Goal: Task Accomplishment & Management: Complete application form

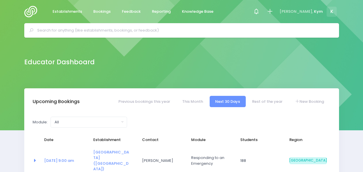
select select "5"
click at [304, 100] on link "New Booking" at bounding box center [309, 101] width 40 height 11
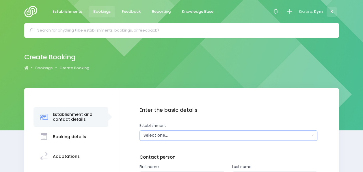
click at [310, 133] on button "Select one..." at bounding box center [229, 135] width 178 height 10
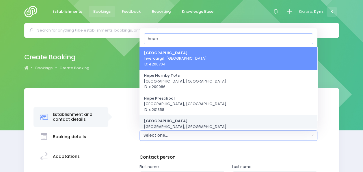
type input "hope"
click at [198, 120] on link "Hope School Hope, South Island Region ID: e207104" at bounding box center [229, 126] width 178 height 23
select select "207104"
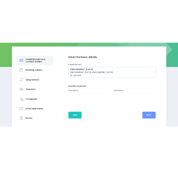
scroll to position [80, 0]
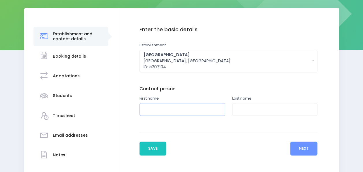
click at [179, 110] on input "text" at bounding box center [183, 109] width 86 height 13
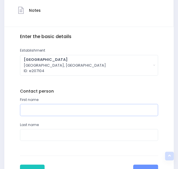
scroll to position [174, 0]
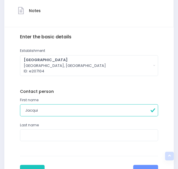
type input "Jacqui"
click at [73, 134] on input "text" at bounding box center [89, 135] width 138 height 12
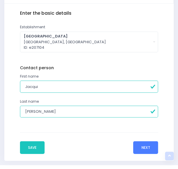
type input "Wills"
click at [142, 146] on button "Next" at bounding box center [145, 147] width 25 height 13
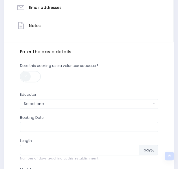
scroll to position [159, 0]
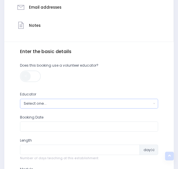
click at [155, 102] on button "Select one..." at bounding box center [89, 104] width 138 height 10
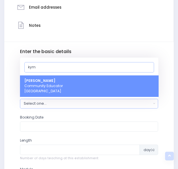
type input "kym"
click at [90, 86] on link "Kym Inwood Community Educator South Island Region" at bounding box center [89, 85] width 138 height 21
select select "321222"
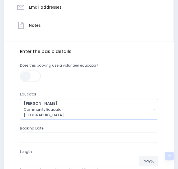
scroll to position [194, 0]
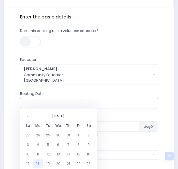
click at [97, 102] on input "text" at bounding box center [89, 103] width 138 height 10
click at [88, 118] on th at bounding box center [89, 116] width 10 height 10
click at [38, 152] on td "13" at bounding box center [38, 154] width 10 height 10
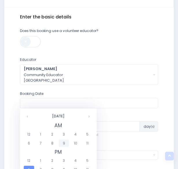
click at [66, 144] on span "9" at bounding box center [64, 144] width 10 height 8
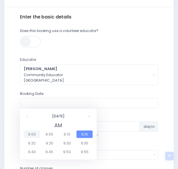
click at [29, 133] on span "9:00" at bounding box center [32, 135] width 16 height 8
type input "13/10/2025 09:00 AM"
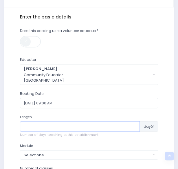
click at [118, 126] on input "number" at bounding box center [80, 126] width 120 height 10
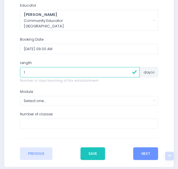
scroll to position [254, 0]
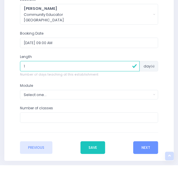
type input "1"
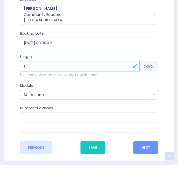
click at [153, 94] on button "Select one..." at bounding box center [89, 95] width 138 height 10
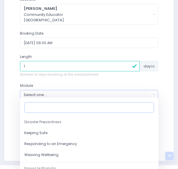
scroll to position [63, 0]
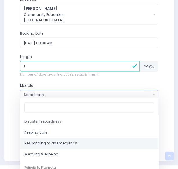
click at [57, 142] on span "Responding to an Emergency" at bounding box center [50, 143] width 53 height 5
select select "Responding to an Emergency"
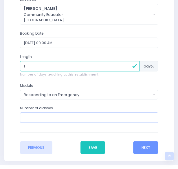
click at [68, 118] on input "number" at bounding box center [89, 117] width 138 height 10
type input "4"
click at [143, 146] on button "Next" at bounding box center [145, 147] width 25 height 13
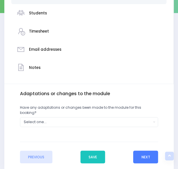
scroll to position [117, 0]
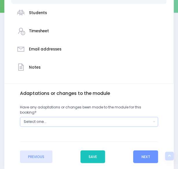
click at [153, 117] on button "Select one..." at bounding box center [89, 122] width 138 height 10
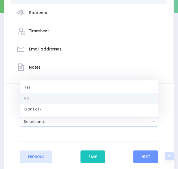
click at [60, 93] on link "No" at bounding box center [89, 98] width 138 height 11
select select "No"
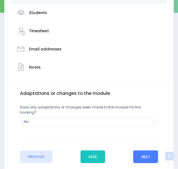
click at [144, 151] on button "Next" at bounding box center [145, 157] width 25 height 13
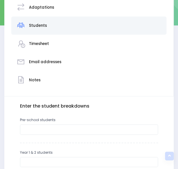
scroll to position [105, 0]
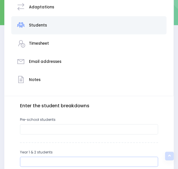
click at [60, 161] on input "number" at bounding box center [89, 162] width 138 height 10
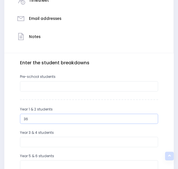
scroll to position [148, 0]
type input "36"
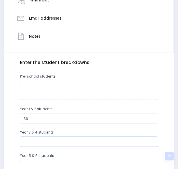
click at [36, 140] on input "number" at bounding box center [89, 142] width 138 height 10
type input "31"
click at [48, 163] on input "number" at bounding box center [89, 165] width 138 height 10
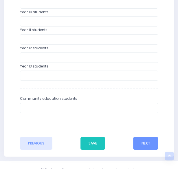
scroll to position [374, 0]
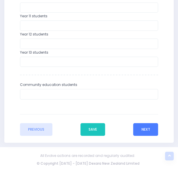
type input "23"
click at [151, 125] on button "Next" at bounding box center [145, 129] width 25 height 13
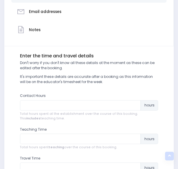
scroll to position [155, 0]
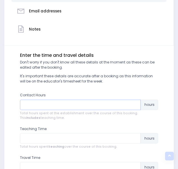
click at [32, 105] on input "number" at bounding box center [80, 105] width 121 height 10
click at [55, 141] on input "number" at bounding box center [80, 138] width 121 height 10
click at [25, 105] on input "2.45" at bounding box center [80, 105] width 121 height 10
click at [42, 137] on input "number" at bounding box center [80, 138] width 121 height 10
click at [38, 105] on input "5.45" at bounding box center [80, 105] width 121 height 10
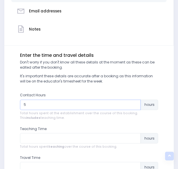
type input "5"
click at [51, 137] on input "number" at bounding box center [80, 138] width 121 height 10
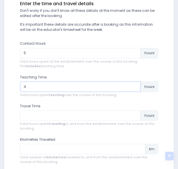
scroll to position [207, 0]
type input "4"
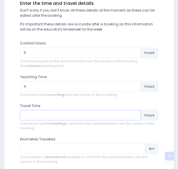
click at [57, 114] on input "number" at bounding box center [80, 115] width 121 height 10
type input "5"
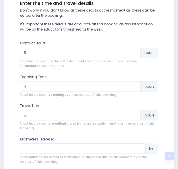
click at [70, 147] on input "number" at bounding box center [82, 149] width 125 height 10
type input "3"
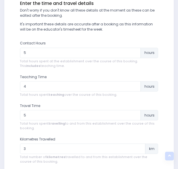
click at [165, 131] on div "Enter the basic details Establishment Select one... 120 Aerodrome Rd Preschool …" at bounding box center [89, 101] width 162 height 200
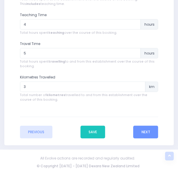
scroll to position [270, 0]
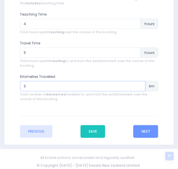
drag, startPoint x: 26, startPoint y: 85, endPoint x: 22, endPoint y: 85, distance: 4.3
click at [22, 85] on input "3" at bounding box center [82, 86] width 125 height 10
type input "6"
type input "7"
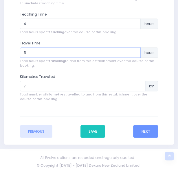
click at [31, 53] on input "5" at bounding box center [80, 53] width 121 height 10
click at [31, 53] on input "14" at bounding box center [80, 53] width 121 height 10
click at [135, 55] on input "13.75" at bounding box center [80, 53] width 121 height 10
click at [134, 52] on input "14" at bounding box center [80, 53] width 121 height 10
click at [134, 52] on input "14.25" at bounding box center [80, 53] width 121 height 10
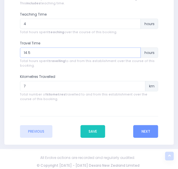
click at [134, 52] on input "14.5" at bounding box center [80, 53] width 121 height 10
click at [134, 52] on input "14.75" at bounding box center [80, 53] width 121 height 10
click at [134, 52] on input "15" at bounding box center [80, 53] width 121 height 10
click at [134, 52] on input "15.25" at bounding box center [80, 53] width 121 height 10
click at [134, 52] on input "15.5" at bounding box center [80, 53] width 121 height 10
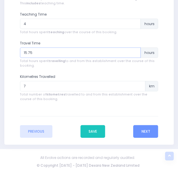
click at [134, 52] on input "15.75" at bounding box center [80, 53] width 121 height 10
click at [134, 52] on input "16" at bounding box center [80, 53] width 121 height 10
click at [134, 52] on input "16.25" at bounding box center [80, 53] width 121 height 10
click at [134, 52] on input "16.5" at bounding box center [80, 53] width 121 height 10
click at [134, 52] on input "16.75" at bounding box center [80, 53] width 121 height 10
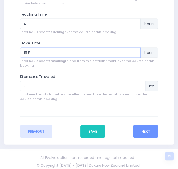
drag, startPoint x: 134, startPoint y: 52, endPoint x: 46, endPoint y: 55, distance: 88.2
click at [46, 55] on input "15.5" at bounding box center [80, 53] width 121 height 10
type input "1"
type input "0"
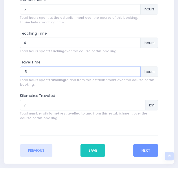
scroll to position [272, 0]
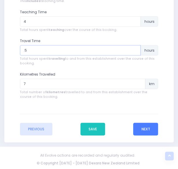
type input ".5"
click at [147, 134] on button "Next" at bounding box center [145, 129] width 25 height 13
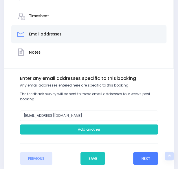
scroll to position [135, 0]
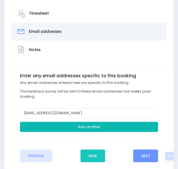
click at [74, 126] on button "Add another" at bounding box center [89, 127] width 138 height 10
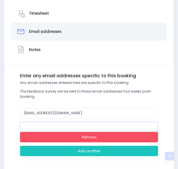
click at [59, 126] on input "email" at bounding box center [89, 127] width 138 height 10
click at [45, 127] on input "email" at bounding box center [89, 127] width 138 height 10
paste input "jacqui@hope.school.nz"
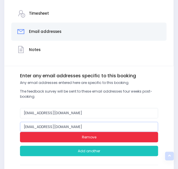
scroll to position [185, 0]
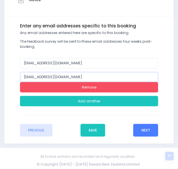
type input "jacqui@hope.school.nz"
click at [147, 133] on button "Next" at bounding box center [145, 130] width 25 height 13
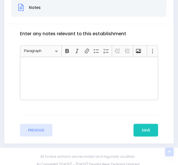
scroll to position [177, 0]
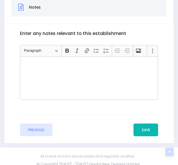
click at [147, 133] on button "Save" at bounding box center [145, 129] width 25 height 13
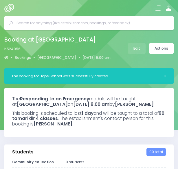
select select "5"
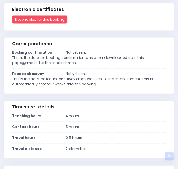
scroll to position [372, 0]
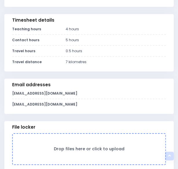
click at [120, 149] on form "Drop files here or click to upload" at bounding box center [88, 148] width 153 height 31
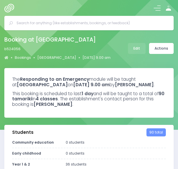
select select "5"
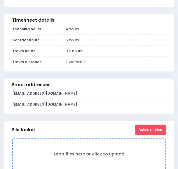
click at [117, 157] on h3 "Drop files here or click to upload" at bounding box center [88, 154] width 141 height 5
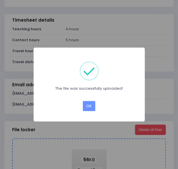
scroll to position [397, 0]
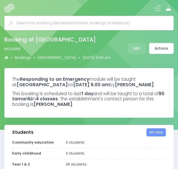
select select "5"
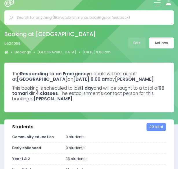
scroll to position [1, 0]
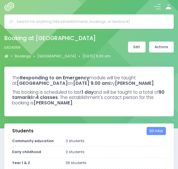
click at [139, 49] on link "Edit" at bounding box center [137, 47] width 18 height 11
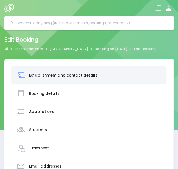
click at [51, 92] on h3 "Booking details" at bounding box center [44, 94] width 30 height 5
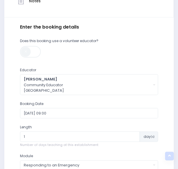
scroll to position [203, 0]
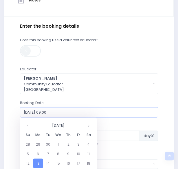
click at [41, 114] on input "2025-10-13 09:00" at bounding box center [89, 112] width 138 height 10
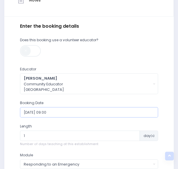
click at [49, 116] on input "2025-10-13 09:00" at bounding box center [89, 112] width 138 height 10
click at [37, 112] on input "2025-10-13 09:00" at bounding box center [89, 112] width 138 height 10
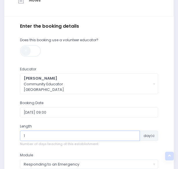
click at [48, 140] on input "1" at bounding box center [80, 136] width 120 height 10
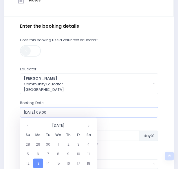
click at [38, 110] on input "2025-10-13 09:00" at bounding box center [89, 112] width 138 height 10
click at [38, 165] on td "13" at bounding box center [38, 164] width 10 height 10
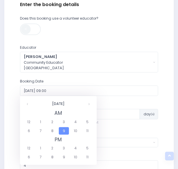
scroll to position [226, 0]
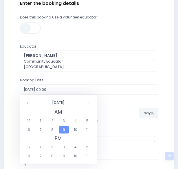
click at [61, 131] on span "9" at bounding box center [64, 130] width 10 height 8
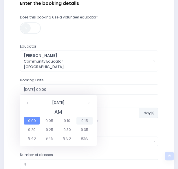
click at [84, 118] on span "9:15" at bounding box center [84, 121] width 16 height 8
type input "2025-10-13 09:15"
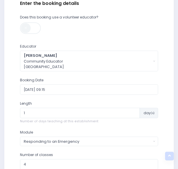
scroll to position [290, 0]
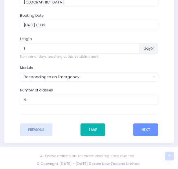
click at [95, 131] on button "Save" at bounding box center [92, 130] width 25 height 13
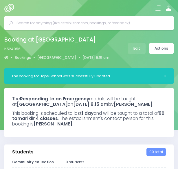
select select "5"
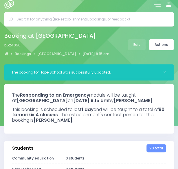
scroll to position [4, 0]
click at [155, 45] on link "Actions" at bounding box center [161, 44] width 25 height 11
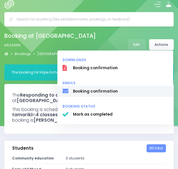
click at [92, 96] on link "Booking confirmation" at bounding box center [115, 91] width 116 height 11
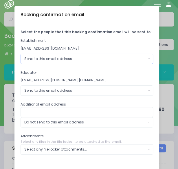
click at [145, 57] on button "Send to this email address" at bounding box center [87, 59] width 132 height 10
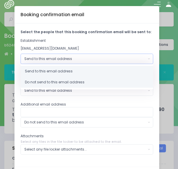
click at [106, 81] on link "Do not send to this email address" at bounding box center [87, 82] width 132 height 11
select select "no_email"
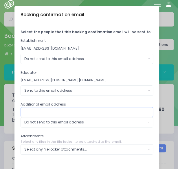
click at [80, 113] on input "text" at bounding box center [87, 112] width 132 height 10
type input "[EMAIL_ADDRESS][DOMAIN_NAME]"
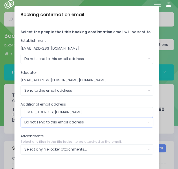
click at [149, 119] on button "Do not send to this email address" at bounding box center [87, 122] width 132 height 10
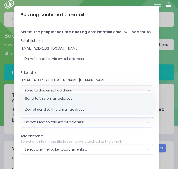
click at [44, 97] on span "Send to this email address" at bounding box center [49, 98] width 48 height 5
select select "send"
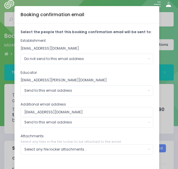
click at [60, 130] on div "Select the people that this booking confirmation email will be sent to: Establi…" at bounding box center [86, 94] width 144 height 143
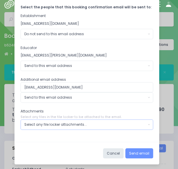
click at [145, 124] on button "Select any file locker attachments..." at bounding box center [87, 125] width 132 height 10
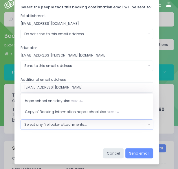
click at [145, 124] on button "Select any file locker attachments..." at bounding box center [87, 125] width 132 height 10
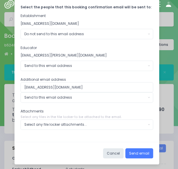
click at [139, 155] on button "Send email" at bounding box center [139, 154] width 28 height 10
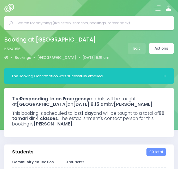
select select "5"
click at [10, 10] on img at bounding box center [10, 8] width 12 height 9
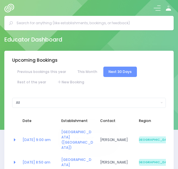
select select "5"
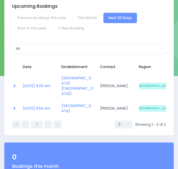
scroll to position [54, 0]
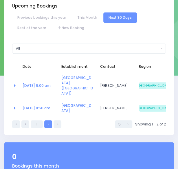
click at [50, 120] on link at bounding box center [48, 124] width 8 height 8
select select "5"
click at [50, 120] on link at bounding box center [48, 124] width 8 height 8
select select "5"
click at [31, 27] on link "Rest of the year" at bounding box center [31, 28] width 39 height 10
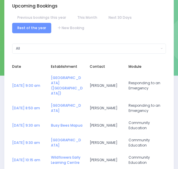
select select "5"
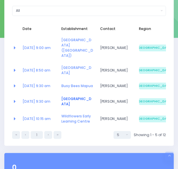
scroll to position [92, 0]
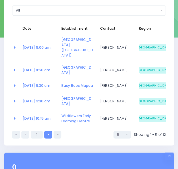
click at [46, 131] on link at bounding box center [48, 135] width 8 height 8
select select "5"
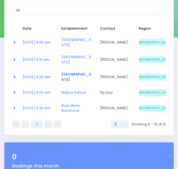
click at [66, 73] on link "[GEOGRAPHIC_DATA]" at bounding box center [76, 77] width 30 height 10
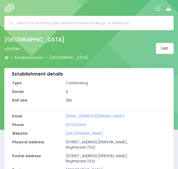
select select "5"
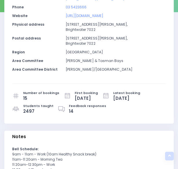
scroll to position [173, 0]
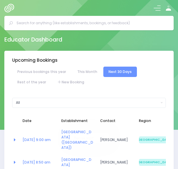
select select "5"
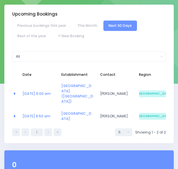
scroll to position [42, 0]
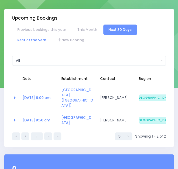
click at [35, 40] on link "Rest of the year" at bounding box center [31, 40] width 39 height 10
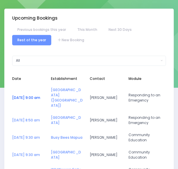
select select "5"
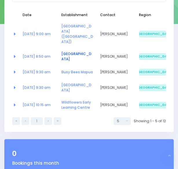
scroll to position [106, 0]
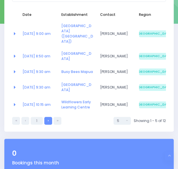
click at [50, 117] on link at bounding box center [48, 121] width 8 height 8
select select "5"
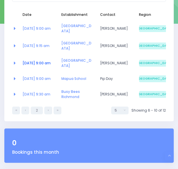
click at [28, 61] on link "[DATE] 9:00 am" at bounding box center [37, 63] width 28 height 5
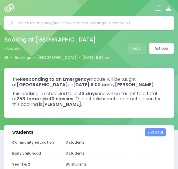
select select "5"
click at [166, 10] on icon at bounding box center [168, 9] width 5 height 2
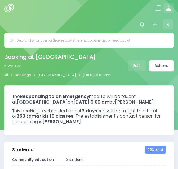
click at [13, 6] on img at bounding box center [10, 8] width 12 height 9
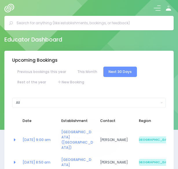
select select "5"
